Goal: Information Seeking & Learning: Learn about a topic

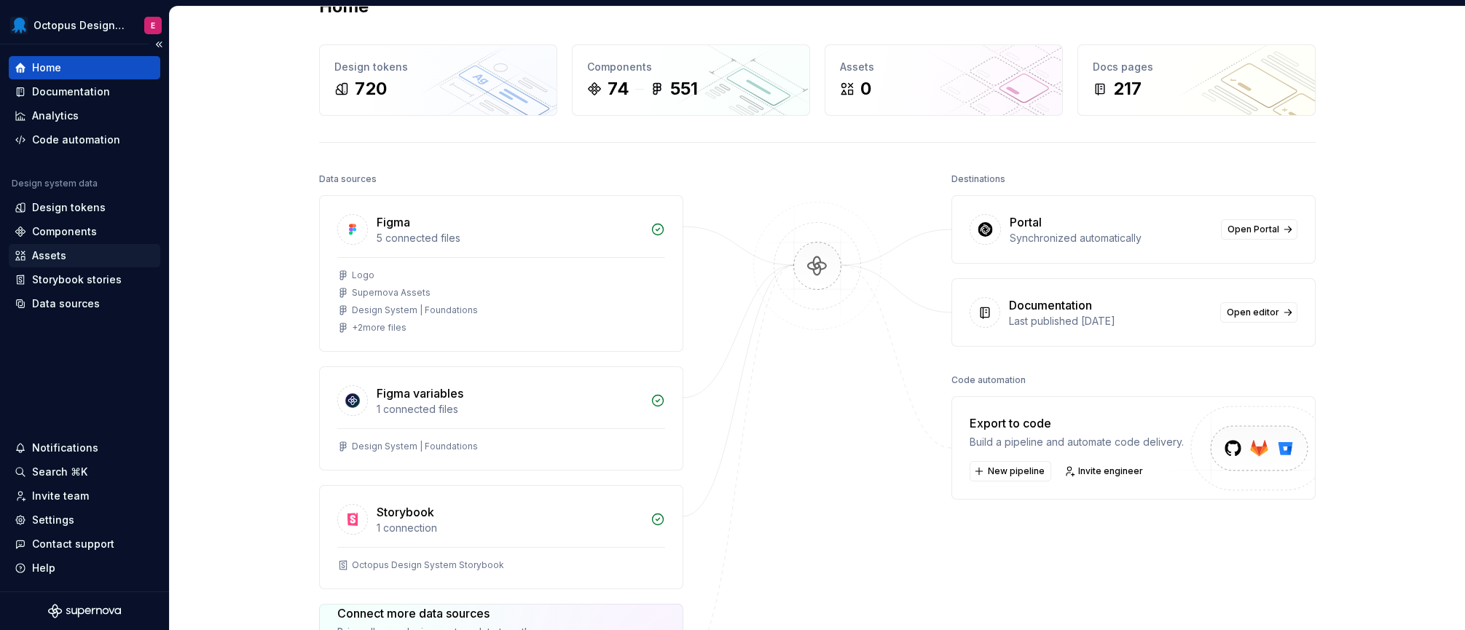
scroll to position [58, 0]
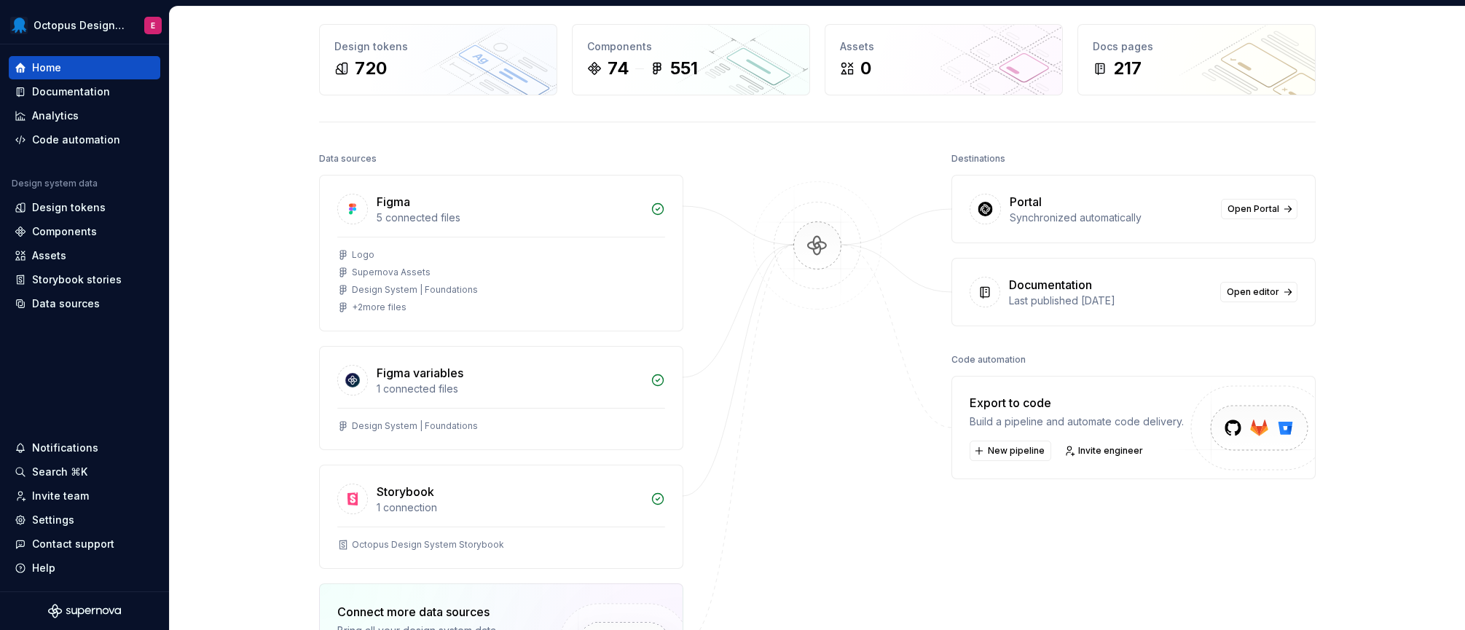
click at [299, 138] on div "Home Design tokens 720 Components 74 551 Assets 0 Docs pages 217 Data sources F…" at bounding box center [817, 404] width 1049 height 913
click at [92, 24] on html "Octopus Design System E Home Documentation Analytics Code automation Design sys…" at bounding box center [732, 315] width 1465 height 630
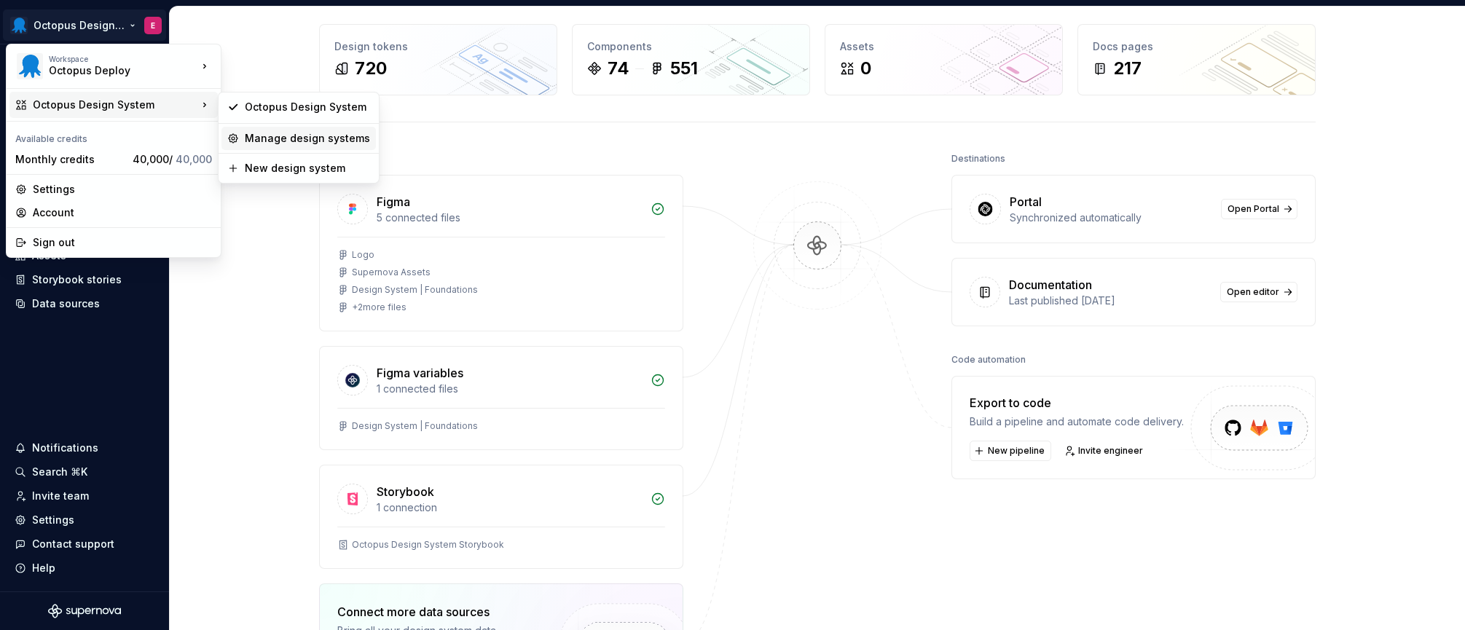
click at [295, 135] on div "Manage design systems" at bounding box center [307, 138] width 125 height 15
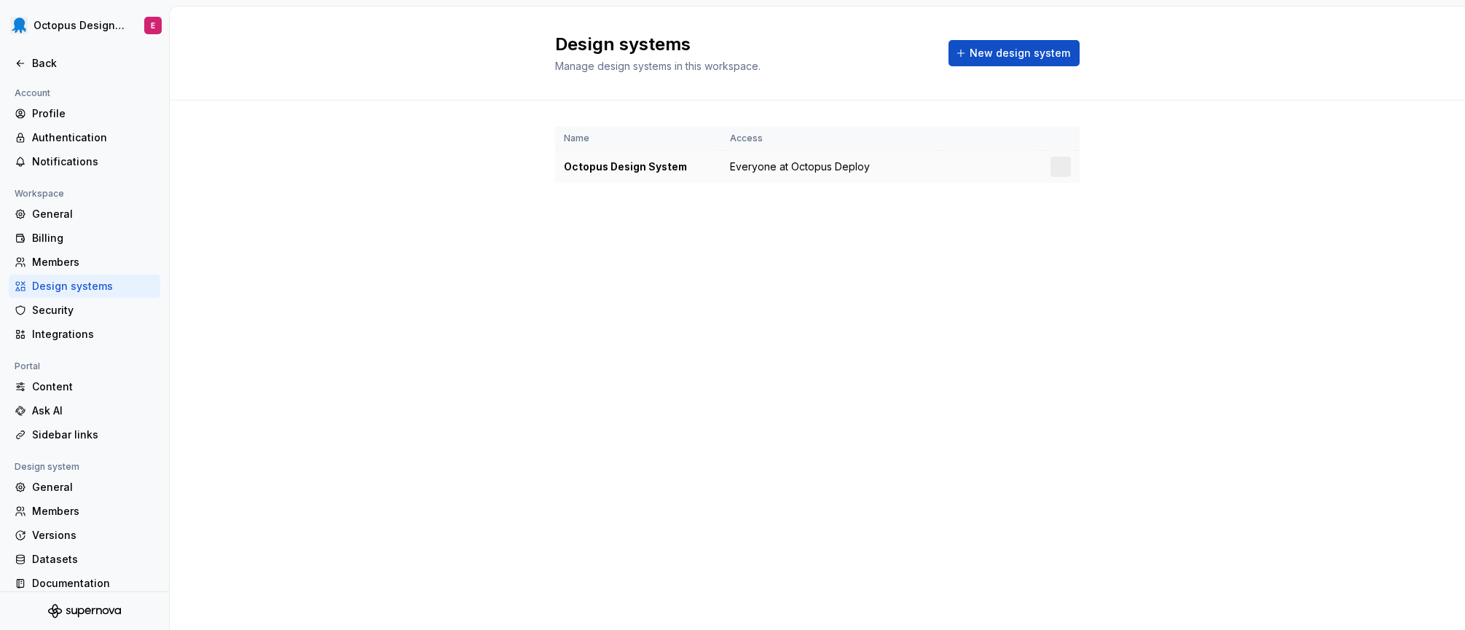
click at [617, 168] on div "Octopus Design System" at bounding box center [638, 166] width 149 height 15
click at [1063, 168] on html "Octopus Design System E Back Account Profile Authentication Notifications Works…" at bounding box center [732, 315] width 1465 height 630
click at [1106, 214] on div "Design system settings" at bounding box center [1146, 218] width 138 height 15
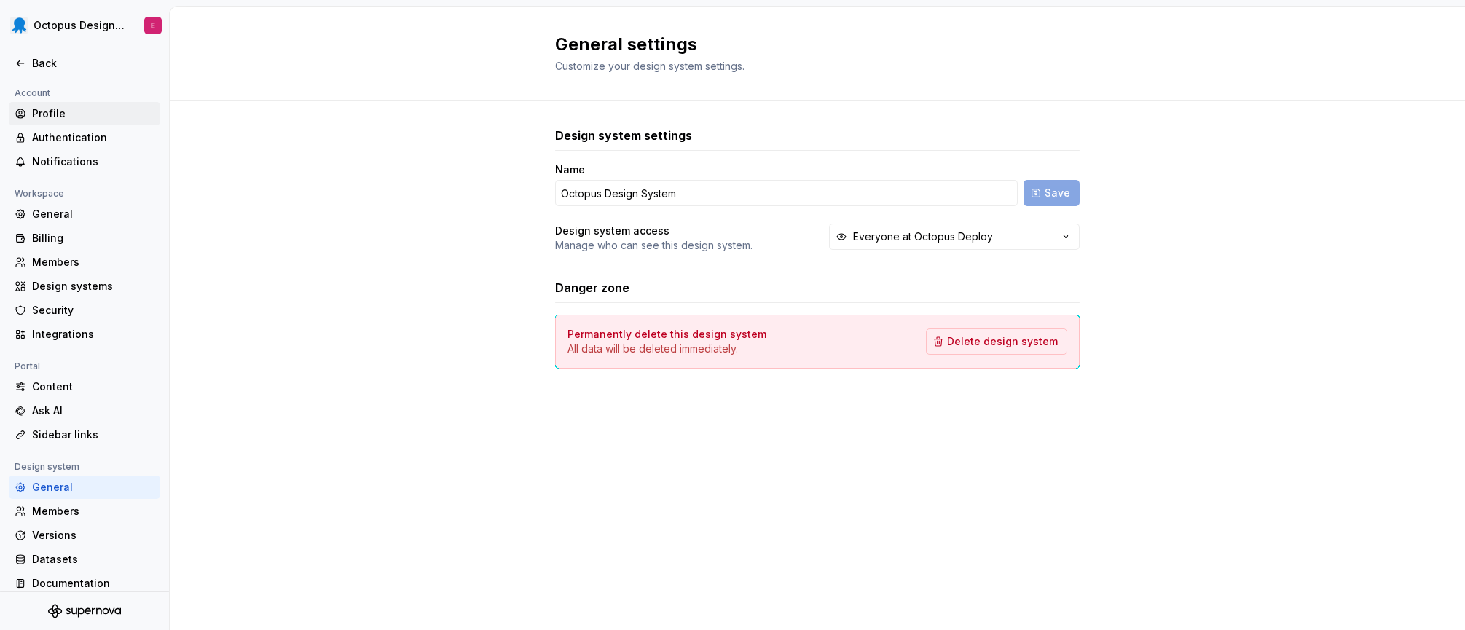
click at [63, 114] on div "Profile" at bounding box center [93, 113] width 122 height 15
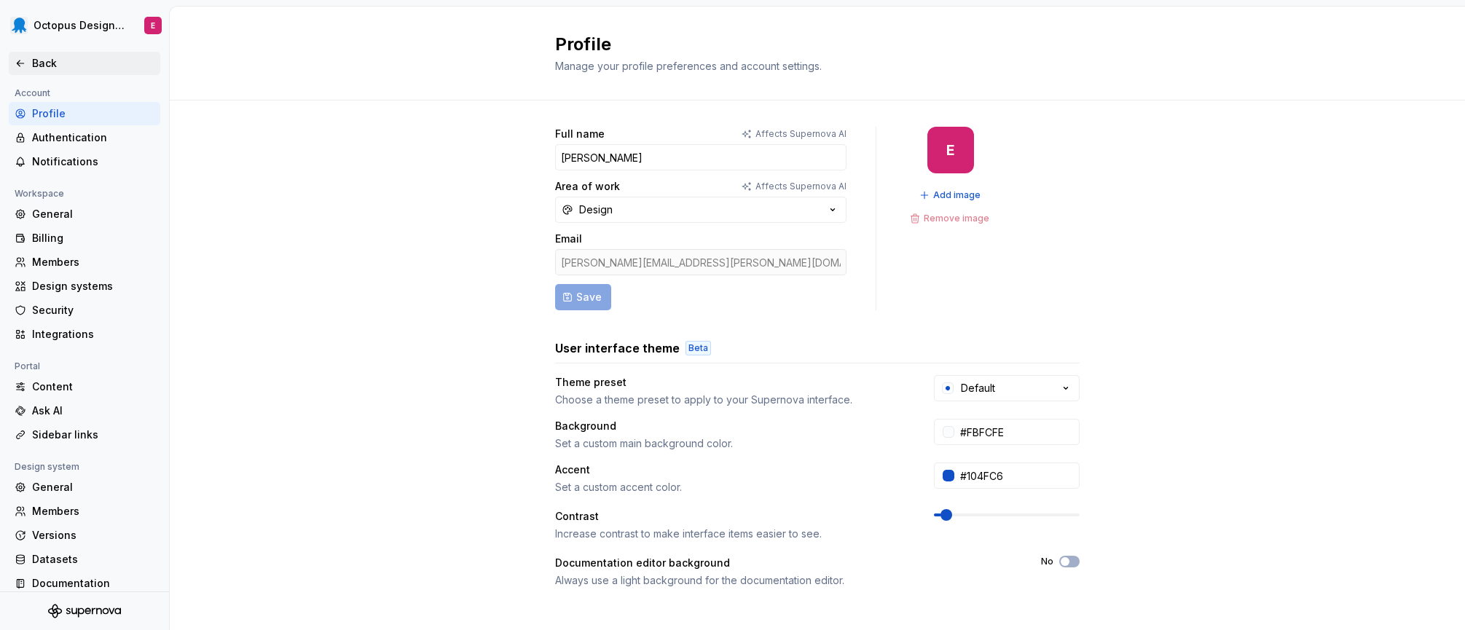
click at [46, 67] on div "Back" at bounding box center [93, 63] width 122 height 15
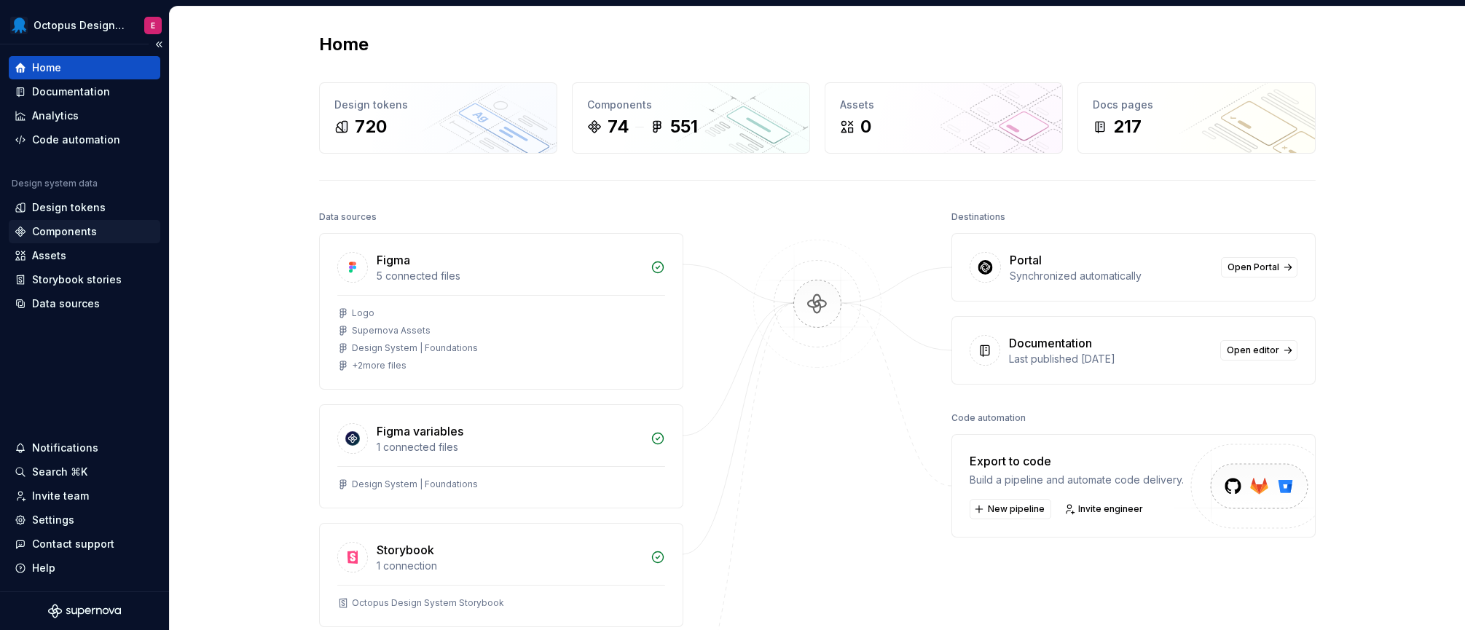
click at [60, 226] on div "Components" at bounding box center [64, 231] width 65 height 15
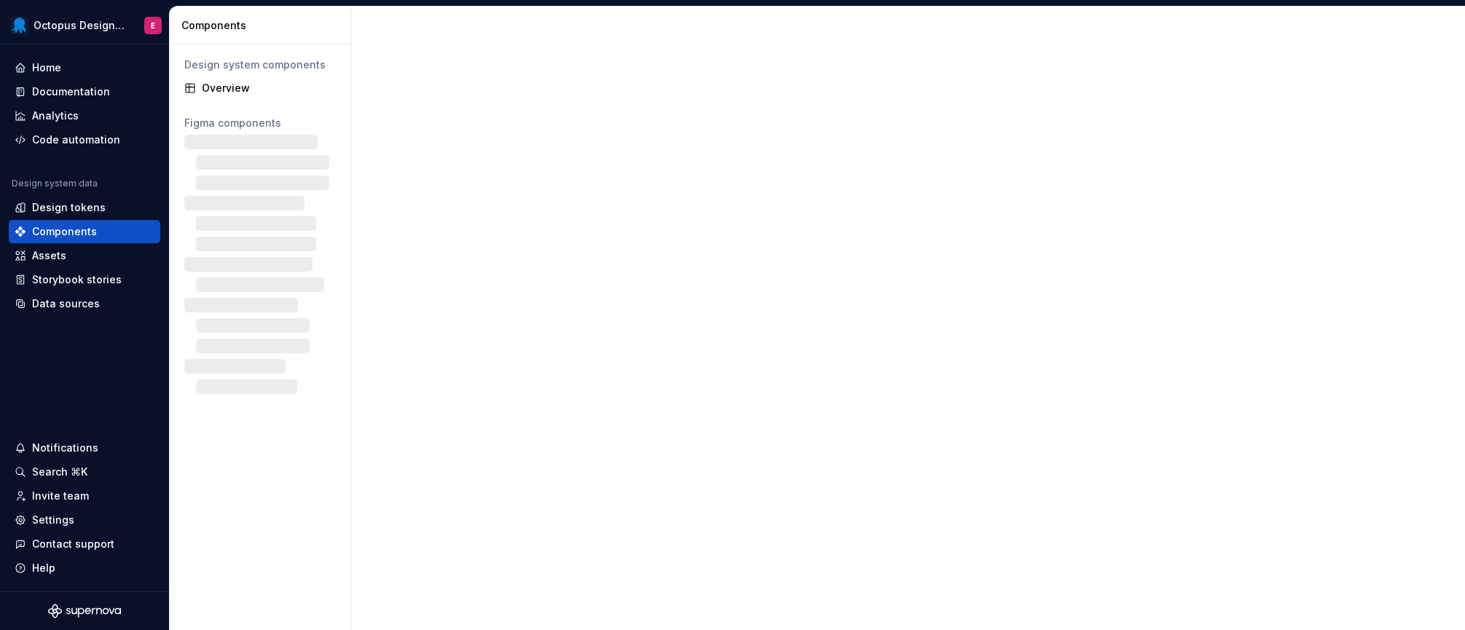
click at [374, 314] on div at bounding box center [908, 318] width 1113 height 623
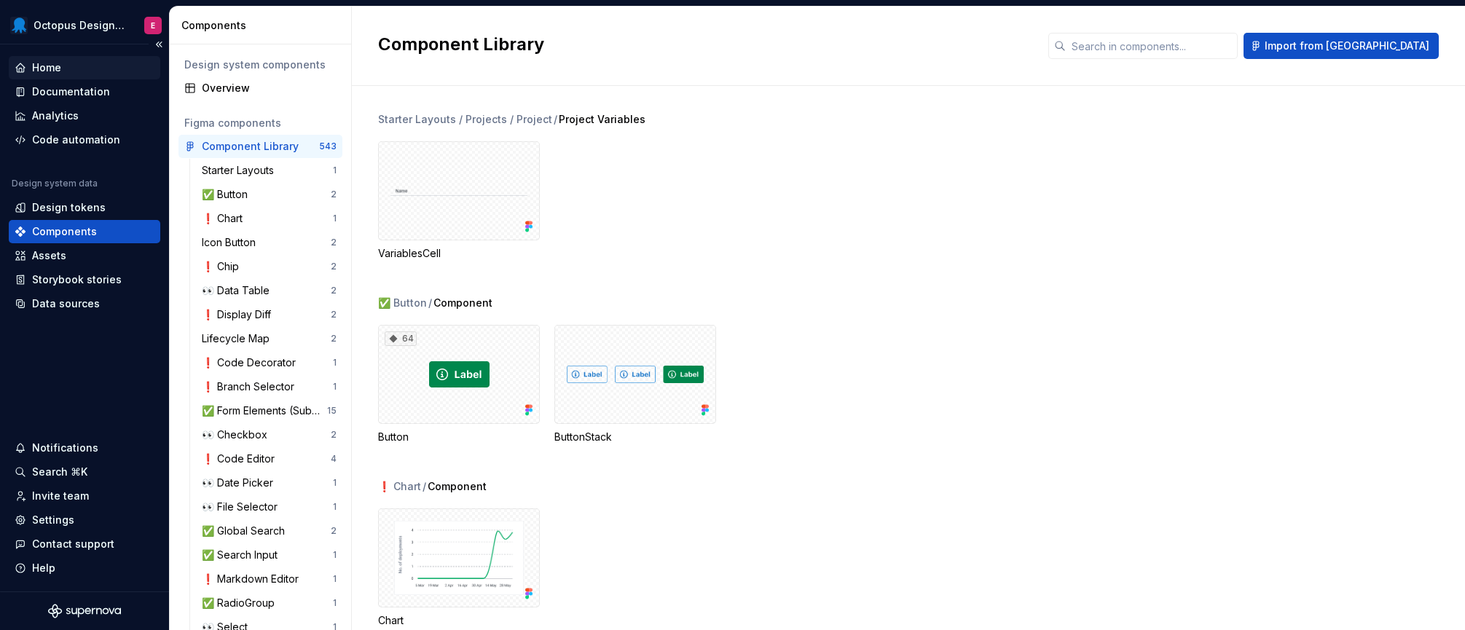
click at [60, 65] on div "Home" at bounding box center [85, 67] width 140 height 15
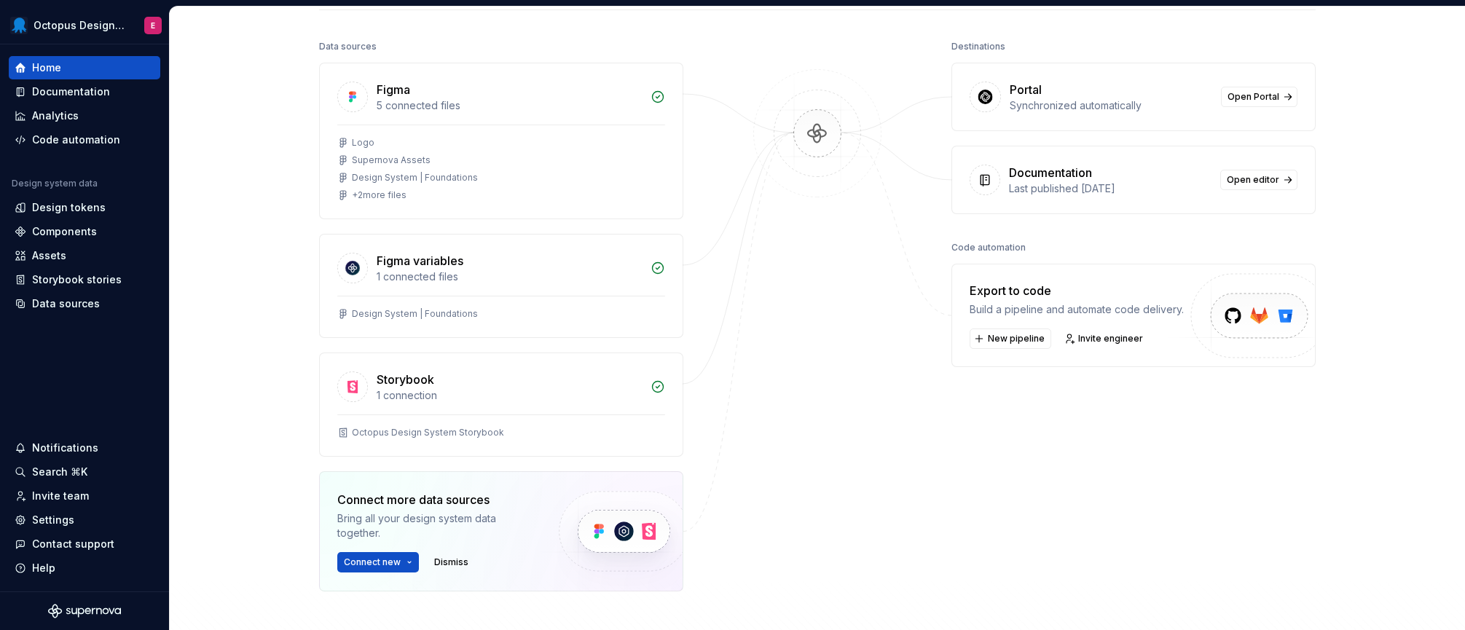
scroll to position [141, 0]
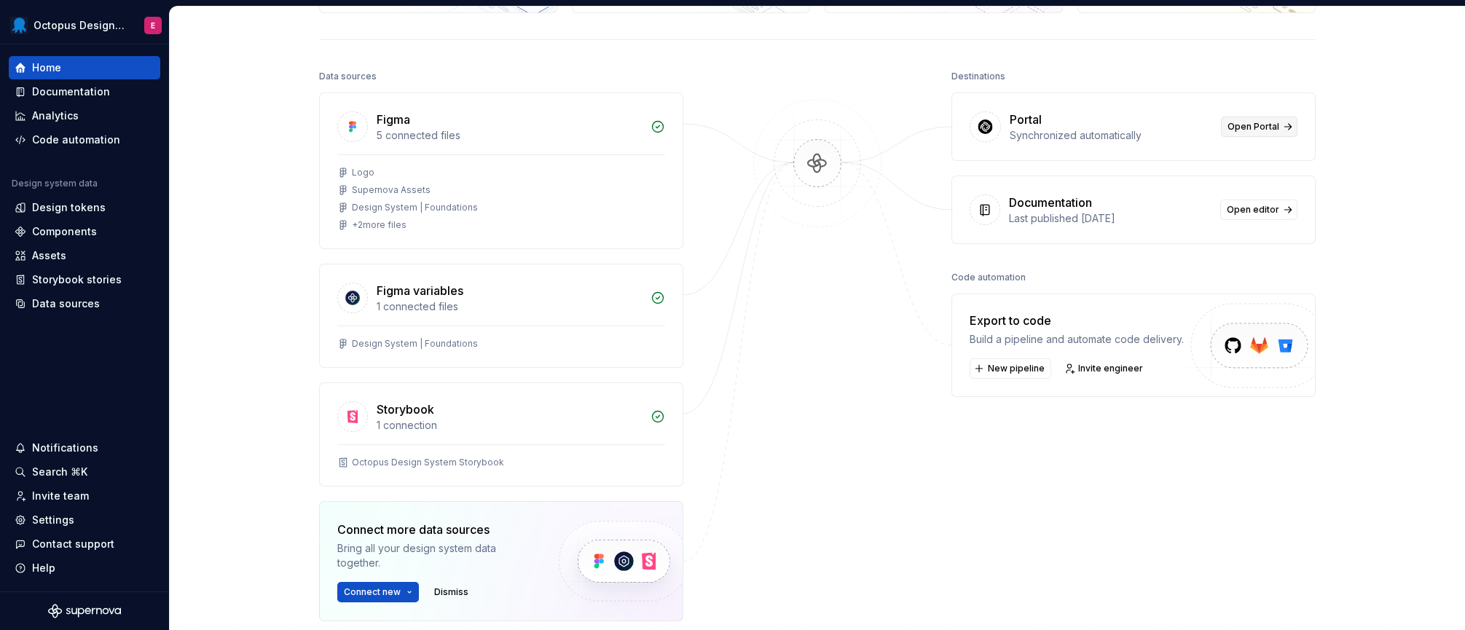
click at [1258, 132] on span "Open Portal" at bounding box center [1253, 127] width 52 height 12
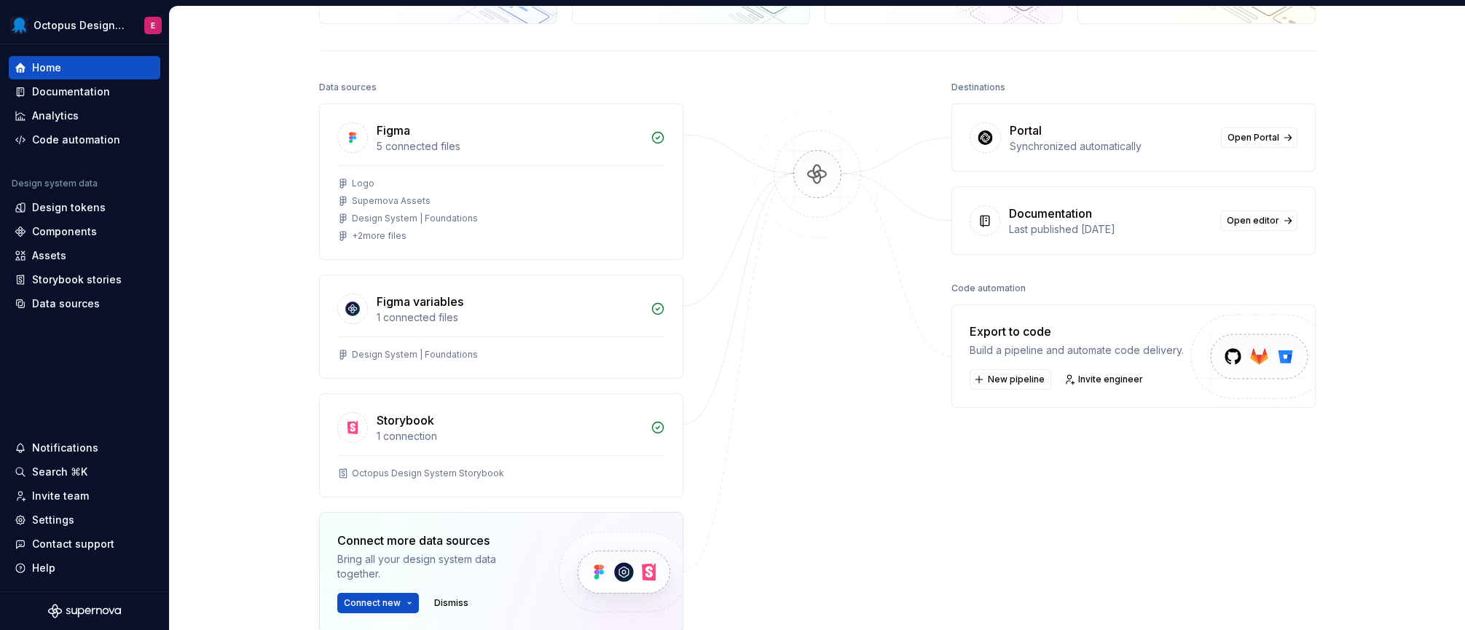
scroll to position [30, 0]
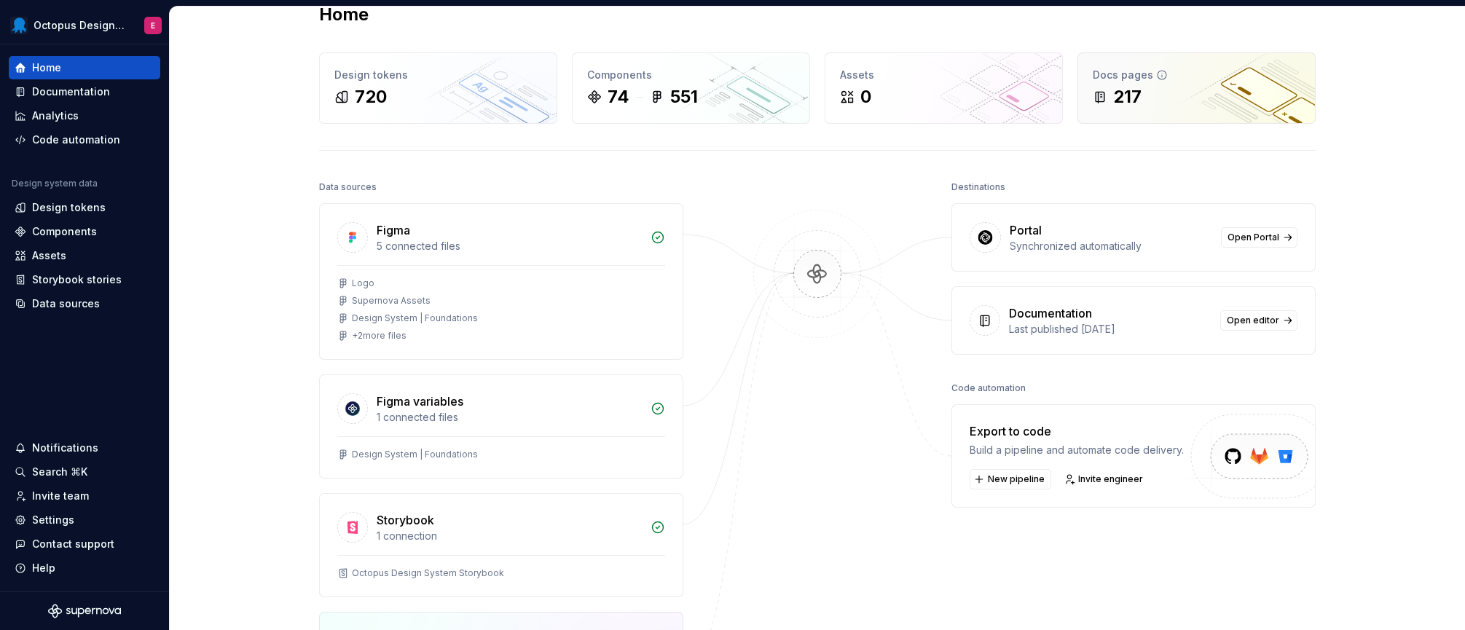
click at [1126, 94] on div "217" at bounding box center [1127, 96] width 28 height 23
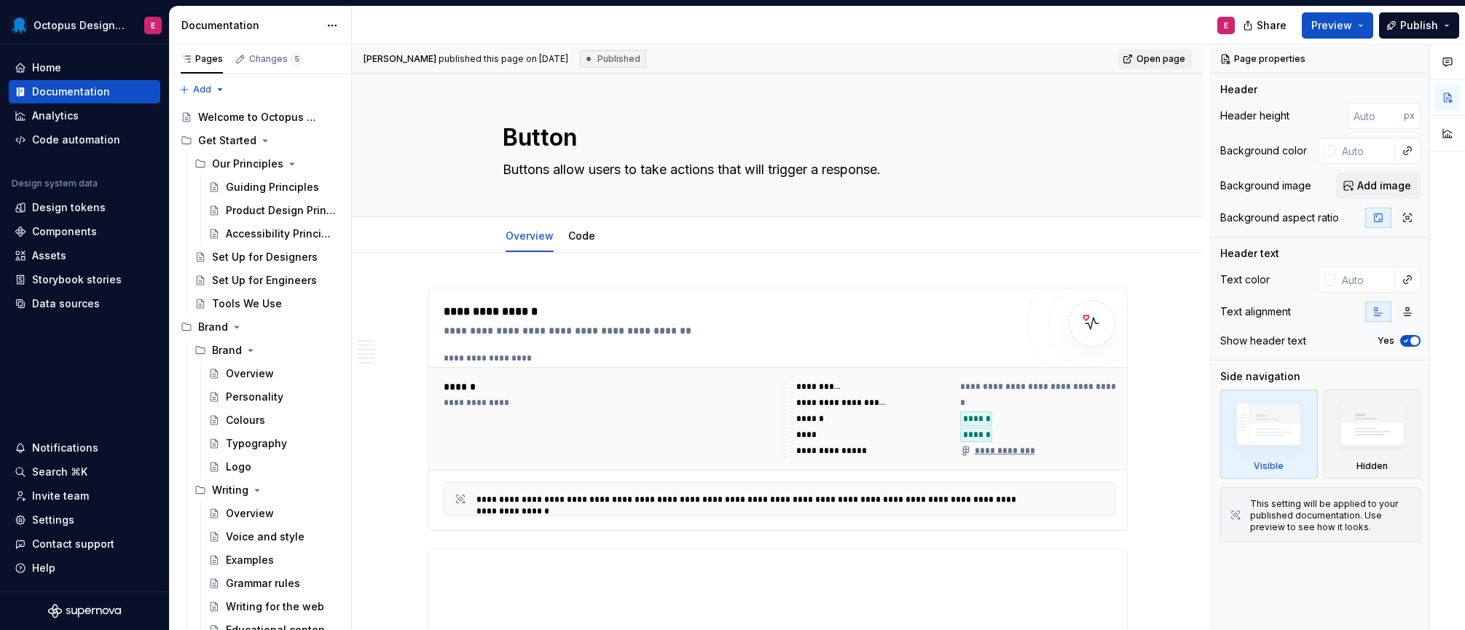
type textarea "*"
